Goal: Task Accomplishment & Management: Complete application form

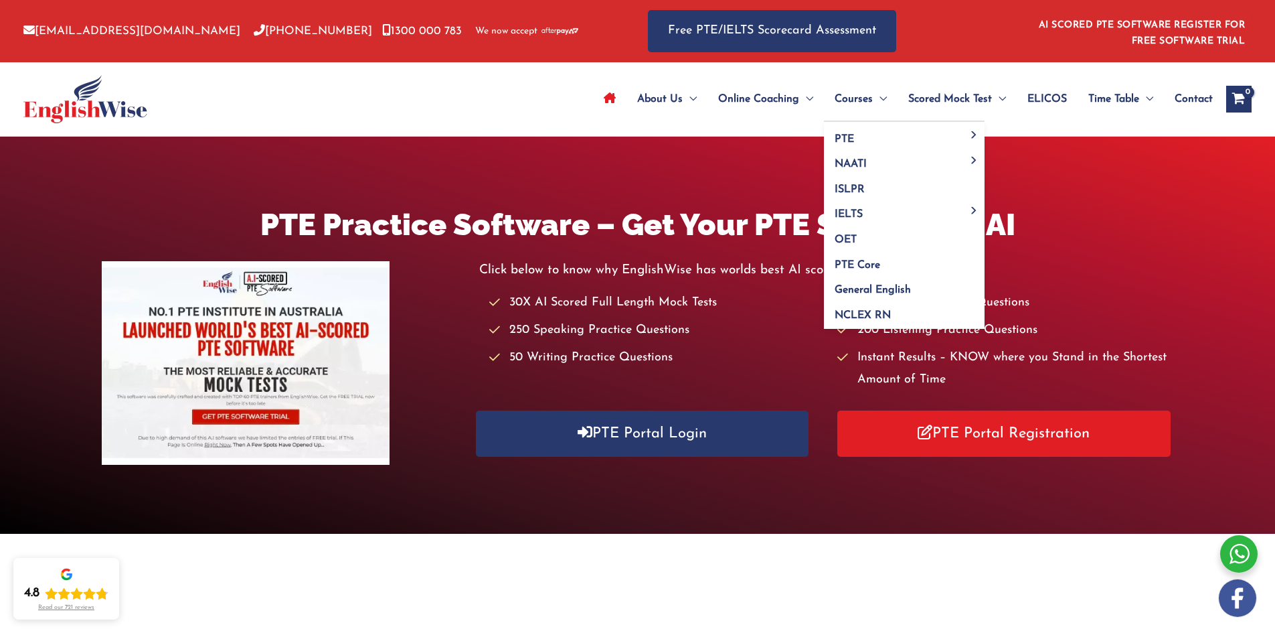
click at [878, 89] on span "Menu Toggle" at bounding box center [880, 99] width 14 height 47
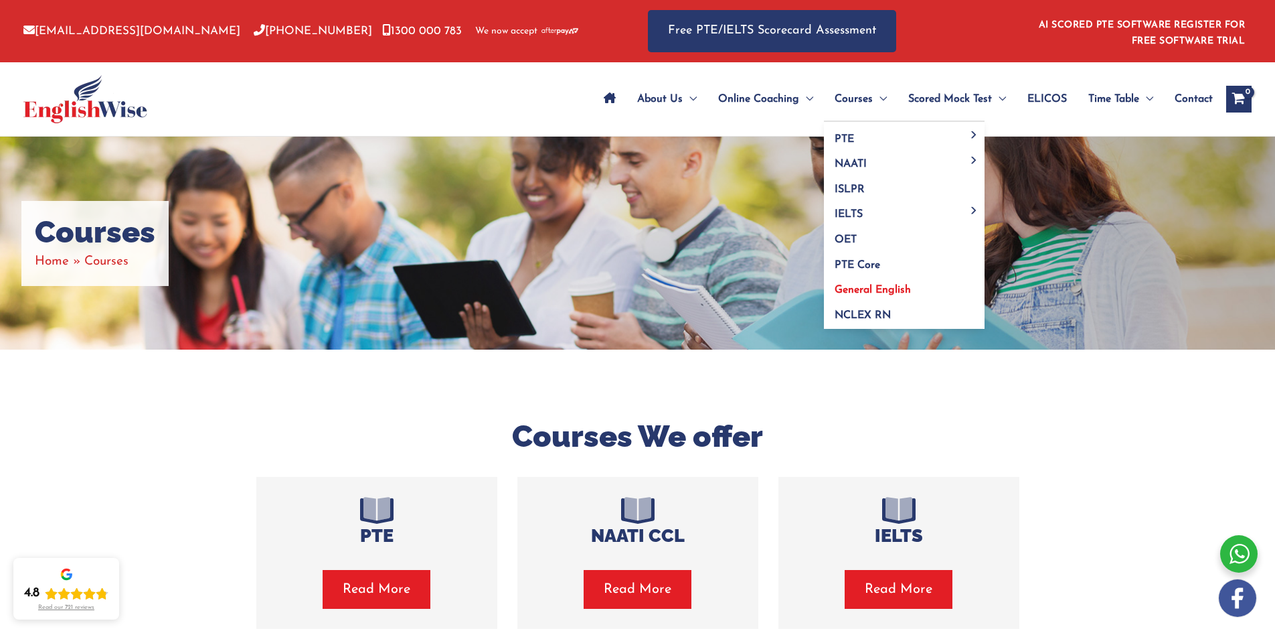
click at [886, 285] on span "General English" at bounding box center [873, 290] width 76 height 11
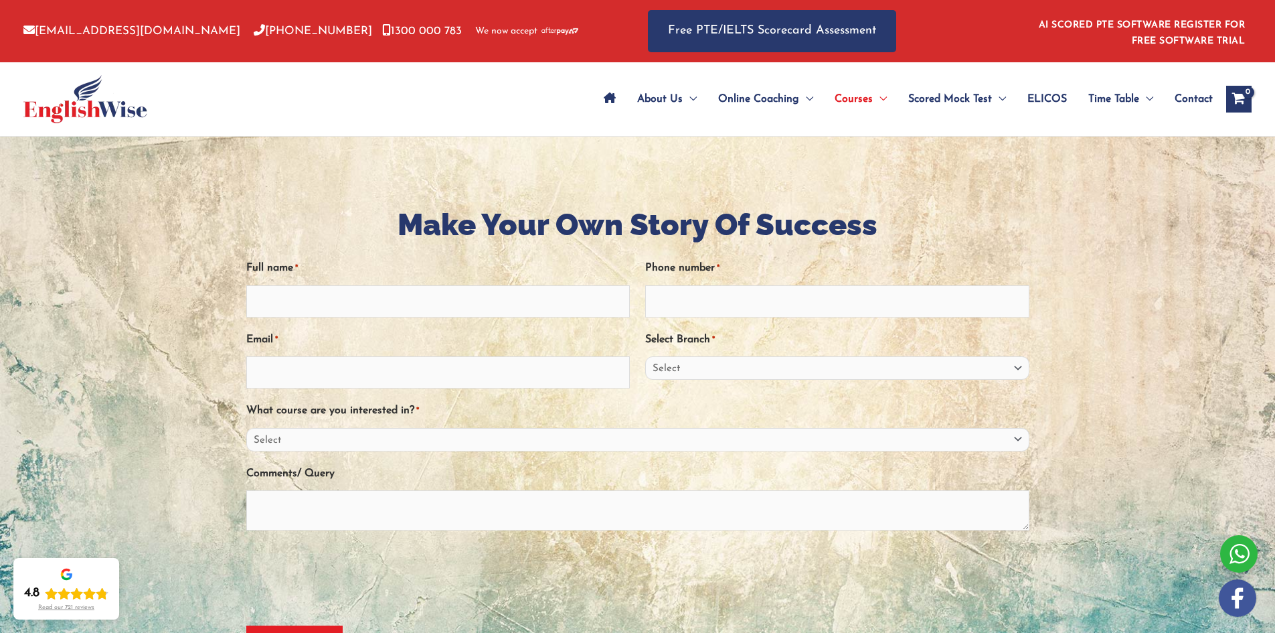
scroll to position [134, 0]
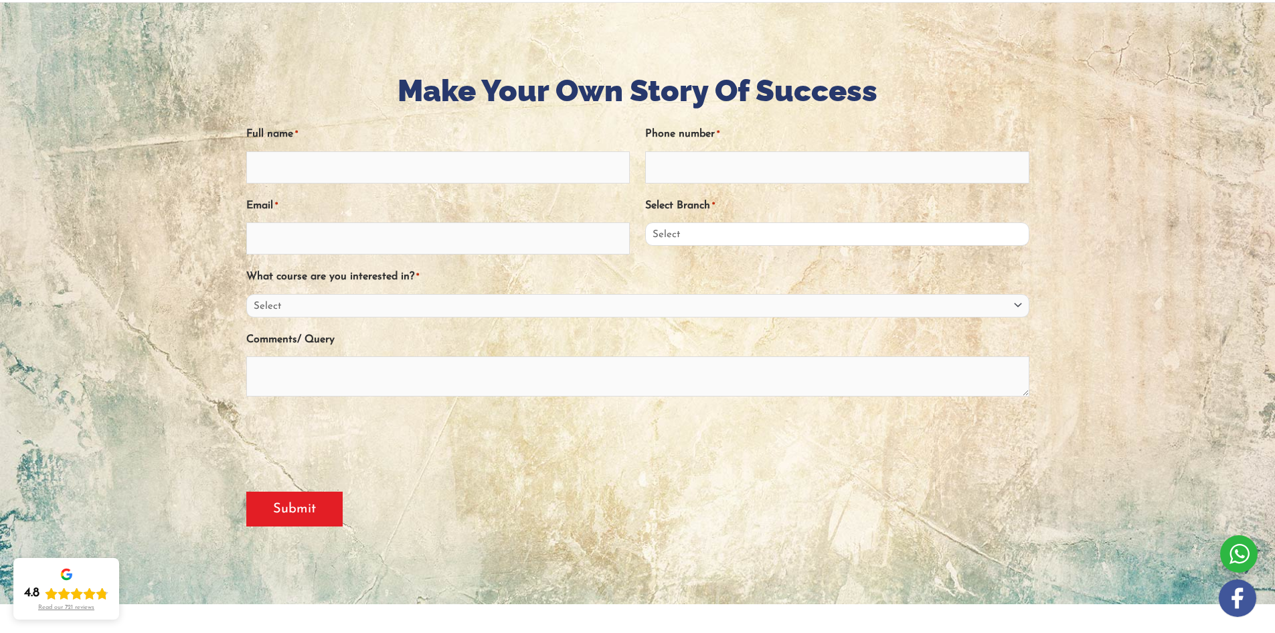
click at [723, 243] on select "Select [GEOGRAPHIC_DATA] [GEOGRAPHIC_DATA] [GEOGRAPHIC_DATA] EnglishWise Global…" at bounding box center [837, 233] width 384 height 23
click at [991, 497] on div "Submit" at bounding box center [637, 502] width 783 height 70
